Goal: Check status: Check status

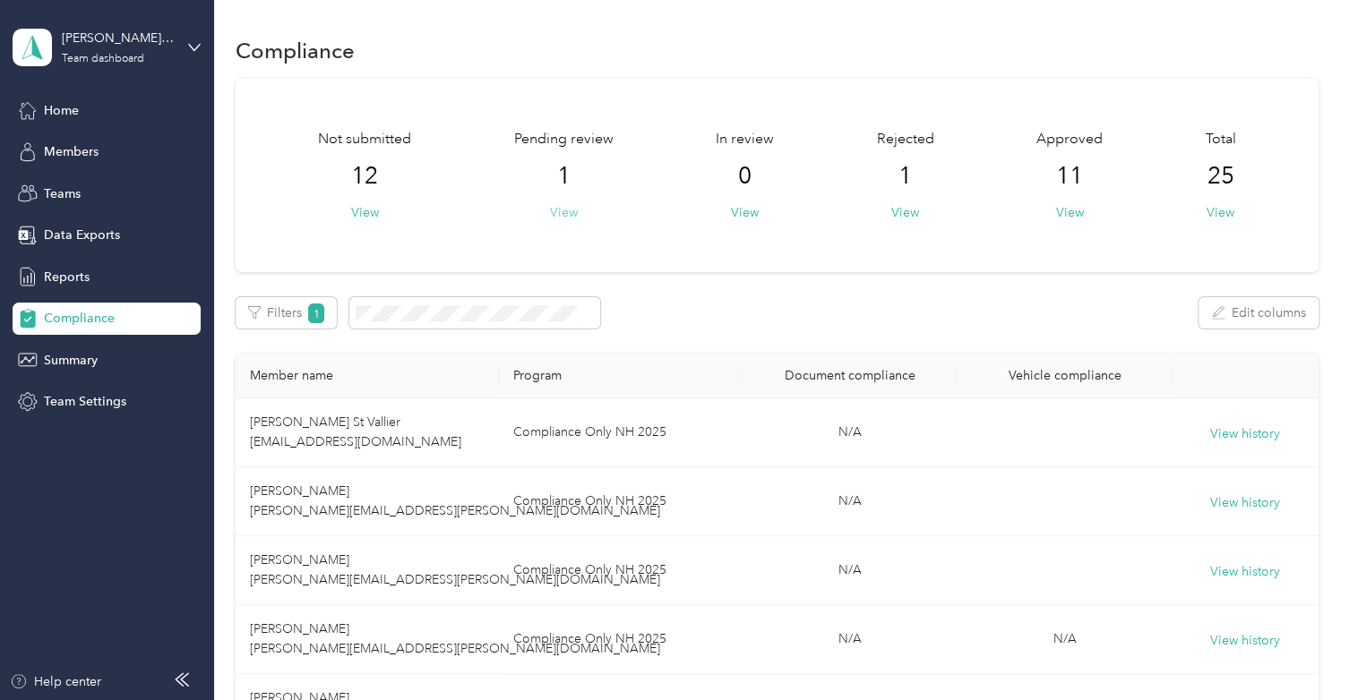
click at [564, 221] on button "View" at bounding box center [564, 212] width 28 height 19
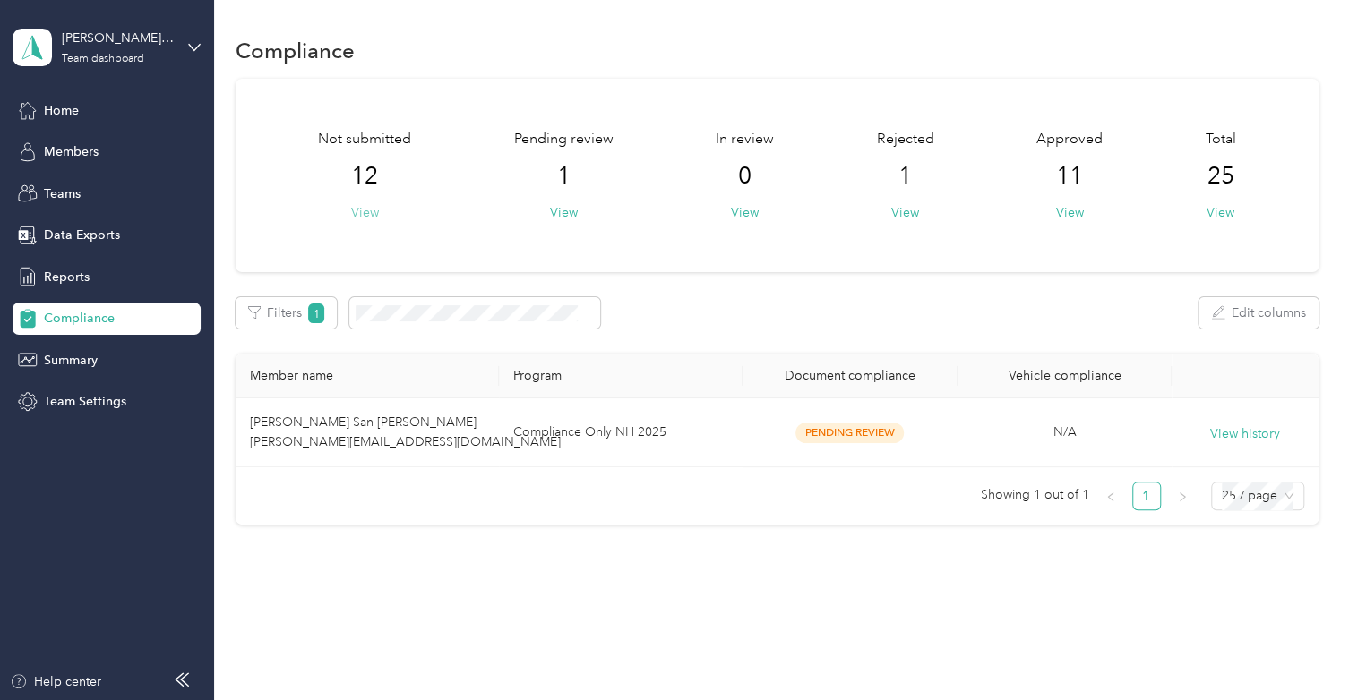
click at [364, 214] on button "View" at bounding box center [365, 212] width 28 height 19
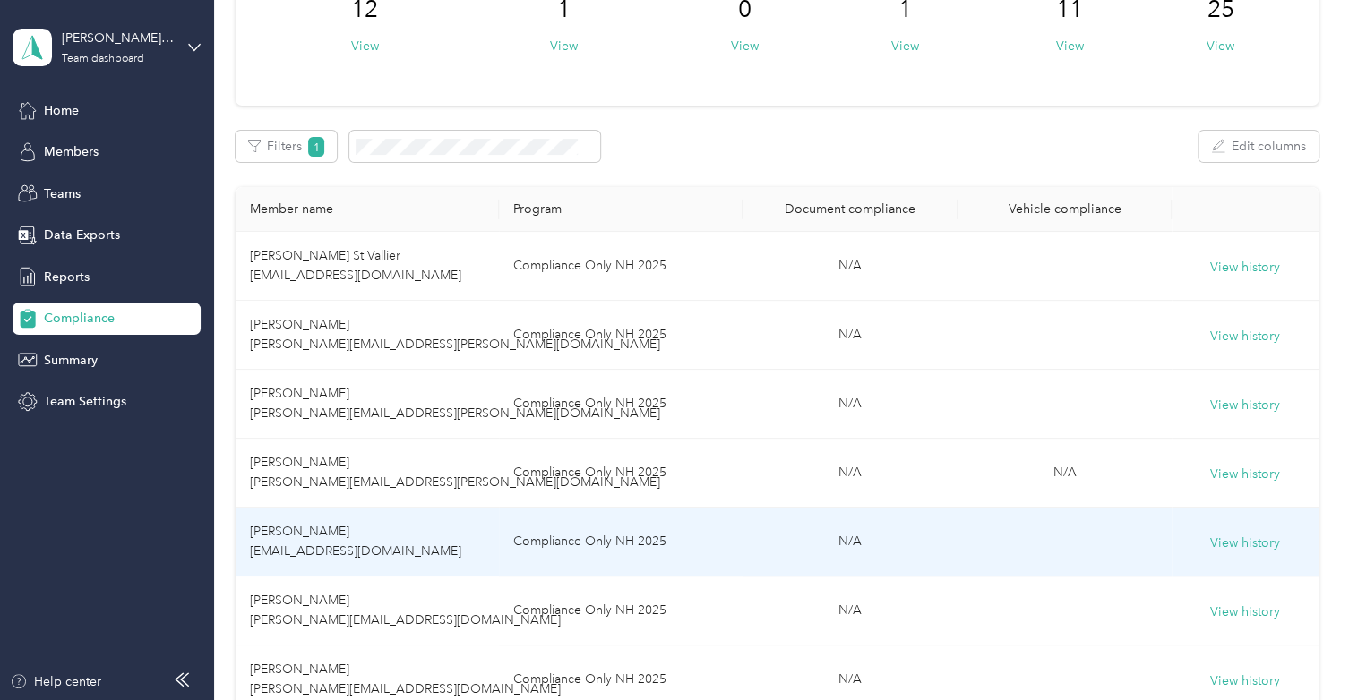
scroll to position [165, 0]
